Goal: Transaction & Acquisition: Purchase product/service

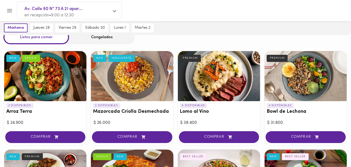
scroll to position [21, 0]
click at [301, 135] on span "COMPRAR" at bounding box center [305, 137] width 67 height 4
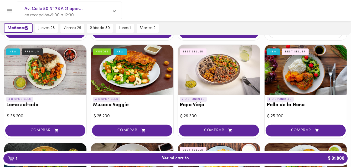
scroll to position [126, 0]
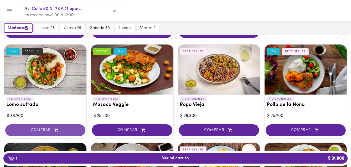
click at [48, 129] on span "COMPRAR" at bounding box center [45, 130] width 67 height 4
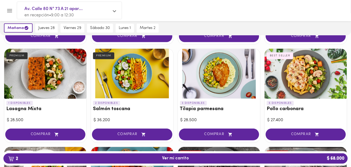
scroll to position [315, 0]
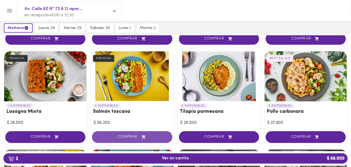
click at [128, 135] on span "COMPRAR" at bounding box center [132, 137] width 67 height 4
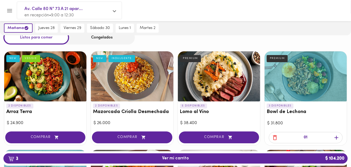
scroll to position [63, 0]
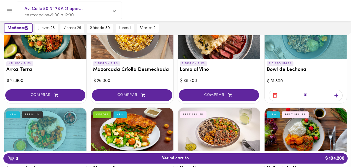
click at [274, 93] on icon "button" at bounding box center [275, 95] width 7 height 7
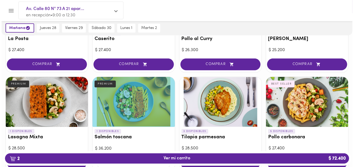
scroll to position [294, 0]
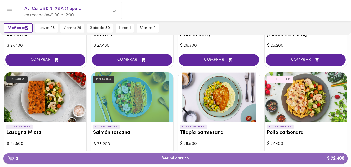
click at [174, 157] on span "2 Ver mi carrito $ 72.400" at bounding box center [175, 158] width 27 height 5
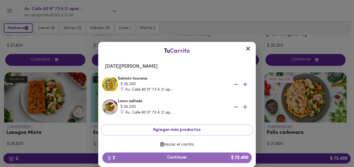
click at [175, 158] on span "2 Continuar $ 72.400" at bounding box center [177, 157] width 141 height 5
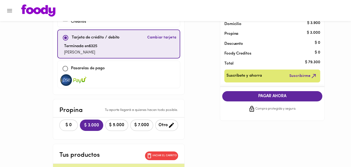
scroll to position [42, 0]
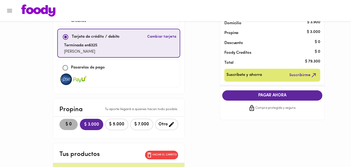
click at [72, 125] on span "$ 0" at bounding box center [69, 124] width 12 height 5
click at [273, 94] on span "PAGAR AHORA" at bounding box center [273, 95] width 90 height 5
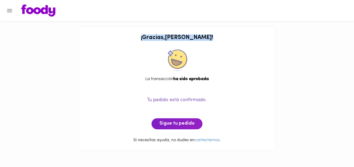
drag, startPoint x: 159, startPoint y: 37, endPoint x: 202, endPoint y: 38, distance: 42.9
click at [202, 38] on h2 "¡ Gracias , [PERSON_NAME] !" at bounding box center [177, 37] width 186 height 6
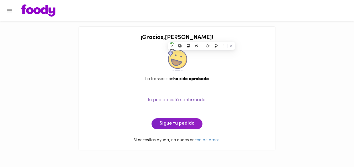
click at [158, 56] on div "¡ Gracias , [PERSON_NAME] ! La transacción ha sido aprobada Tu pedido está conf…" at bounding box center [177, 88] width 186 height 109
